Goal: Find contact information: Find contact information

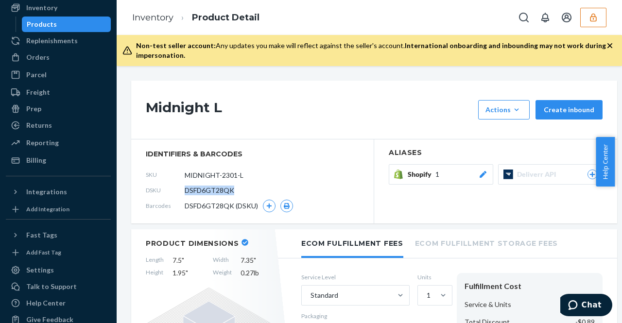
click at [594, 18] on icon "button" at bounding box center [594, 18] width 10 height 10
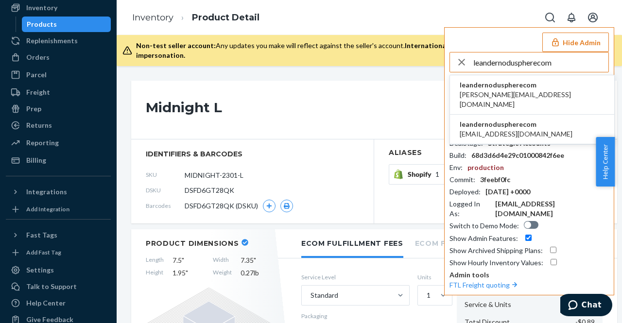
type input "leandernoduspherecom"
click at [496, 86] on span "leandernoduspherecom" at bounding box center [532, 85] width 145 height 10
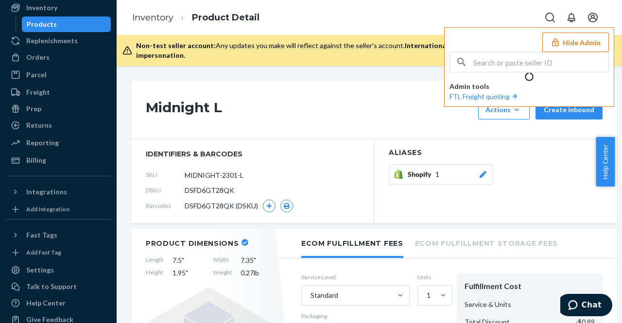
scroll to position [73, 0]
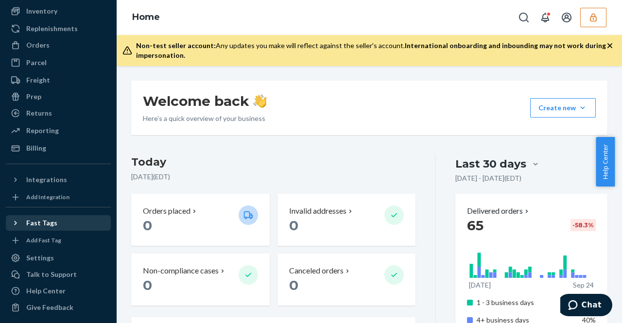
scroll to position [73, 0]
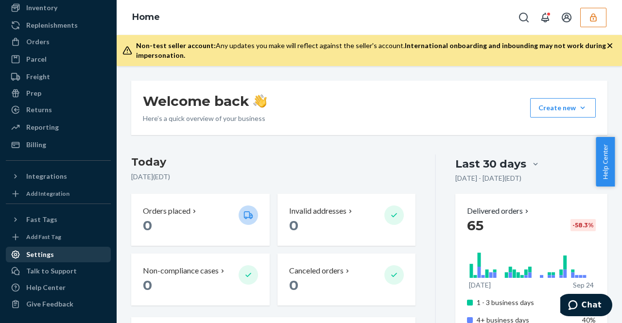
click at [75, 251] on div "Settings" at bounding box center [58, 255] width 103 height 14
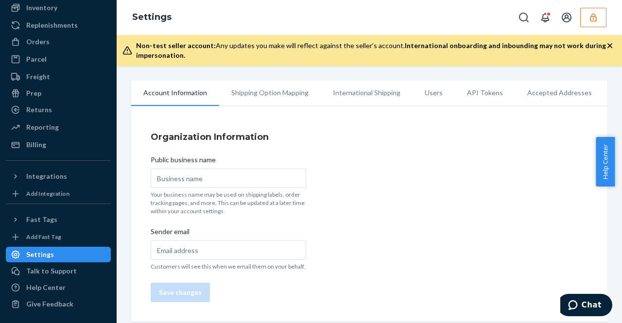
type input "ADYRO WORLDWIDE PTE. LTD."
click at [414, 90] on li "Users" at bounding box center [434, 93] width 42 height 24
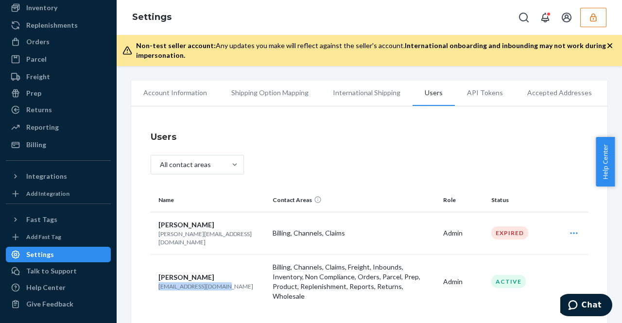
drag, startPoint x: 156, startPoint y: 275, endPoint x: 223, endPoint y: 279, distance: 66.7
click at [223, 278] on td "Leander Leitner Dissinger leander@nodusphere.com" at bounding box center [210, 281] width 118 height 55
copy p "[EMAIL_ADDRESS][DOMAIN_NAME]"
